Goal: Task Accomplishment & Management: Use online tool/utility

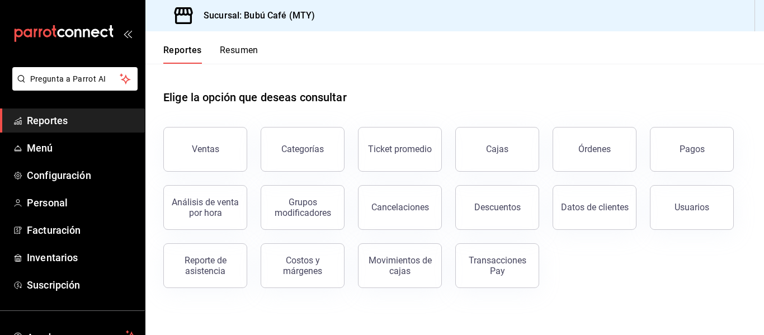
click at [344, 84] on div "Elige la opción que deseas consultar" at bounding box center [454, 89] width 583 height 50
click at [42, 144] on span "Menú" at bounding box center [81, 147] width 109 height 15
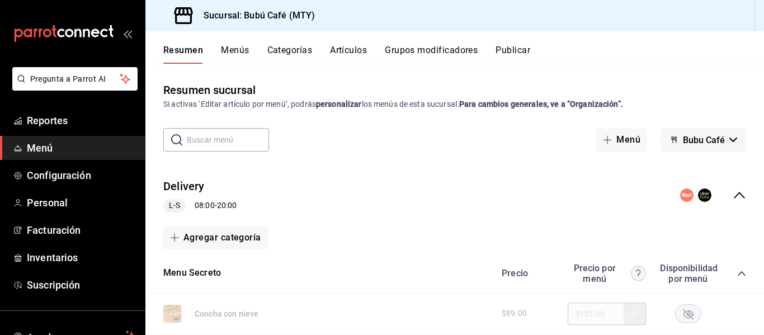
click at [705, 143] on span "Bubu Café" at bounding box center [704, 140] width 42 height 11
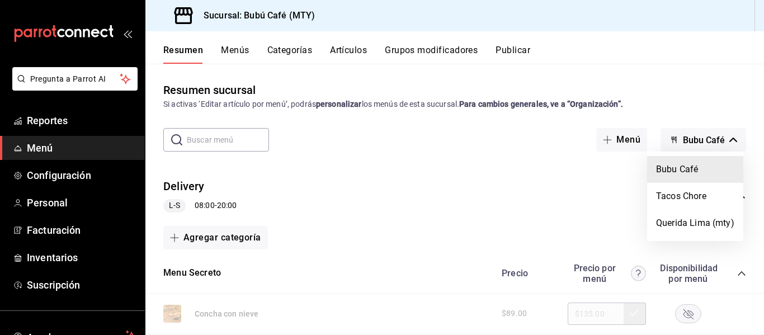
click at [671, 169] on li "Bubu Café" at bounding box center [695, 169] width 96 height 27
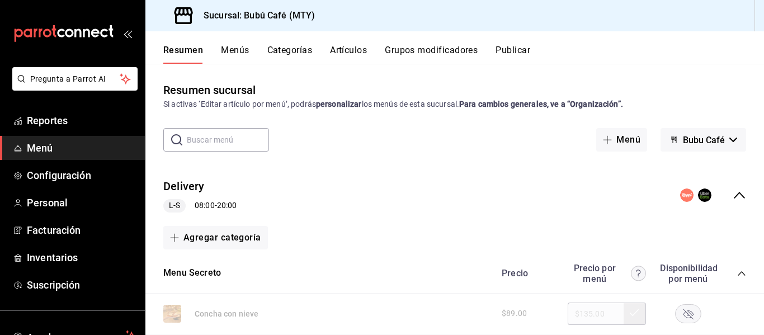
click at [513, 49] on button "Publicar" at bounding box center [513, 54] width 35 height 19
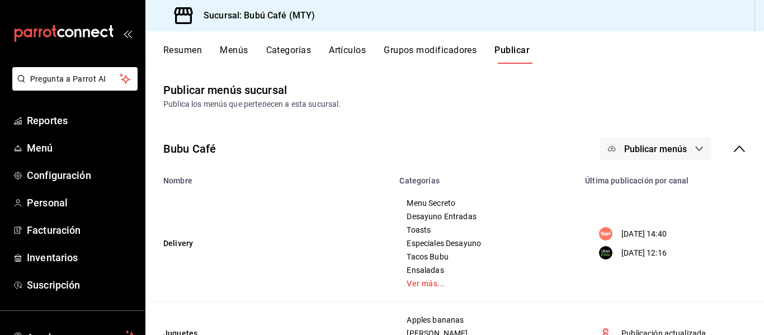
click at [659, 149] on span "Publicar menús" at bounding box center [655, 149] width 63 height 11
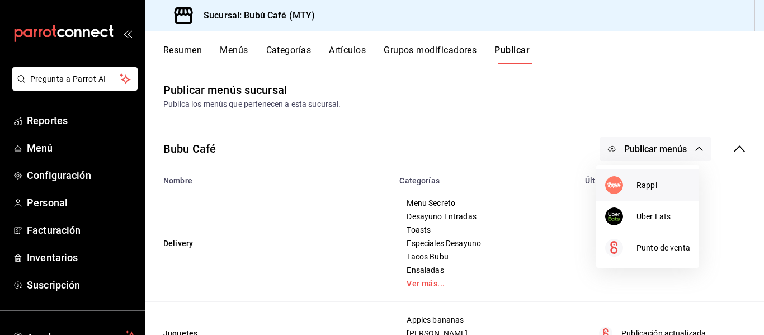
click at [644, 185] on span "Rappi" at bounding box center [663, 186] width 54 height 12
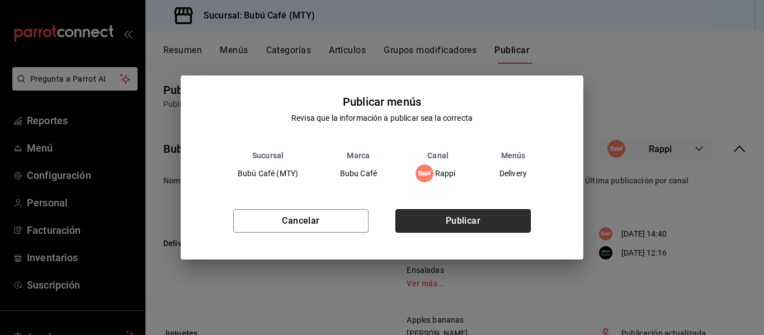
click at [444, 227] on button "Publicar" at bounding box center [462, 220] width 135 height 23
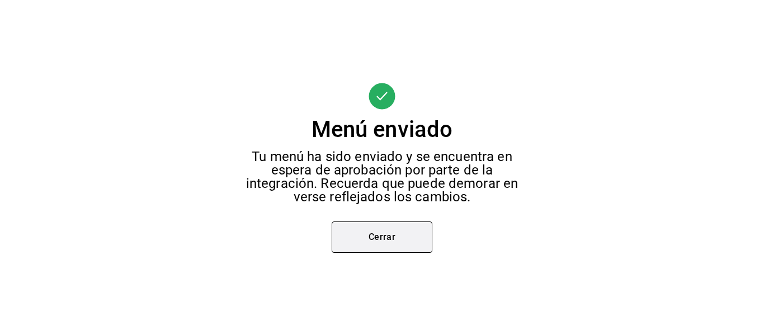
click at [378, 235] on button "Cerrar" at bounding box center [382, 236] width 101 height 31
